Goal: Go to known website: Access a specific website the user already knows

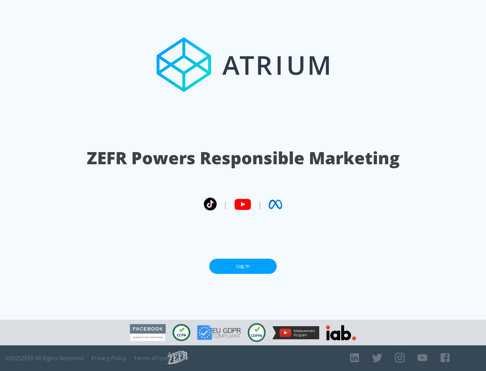
click at [243, 263] on link "Log In" at bounding box center [242, 266] width 67 height 15
